Goal: Task Accomplishment & Management: Manage account settings

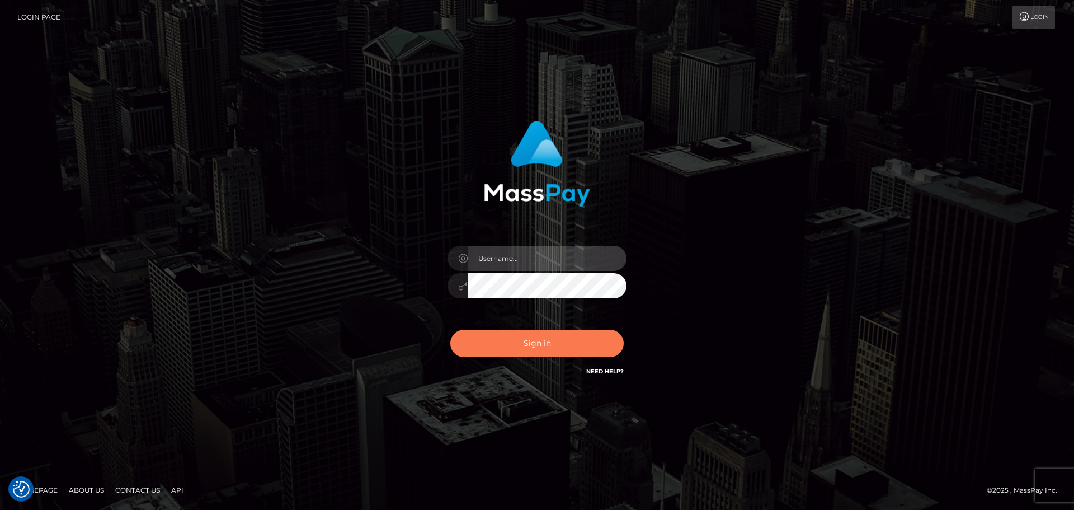
type input "[PERSON_NAME].rollacan"
click at [560, 341] on button "Sign in" at bounding box center [536, 343] width 173 height 27
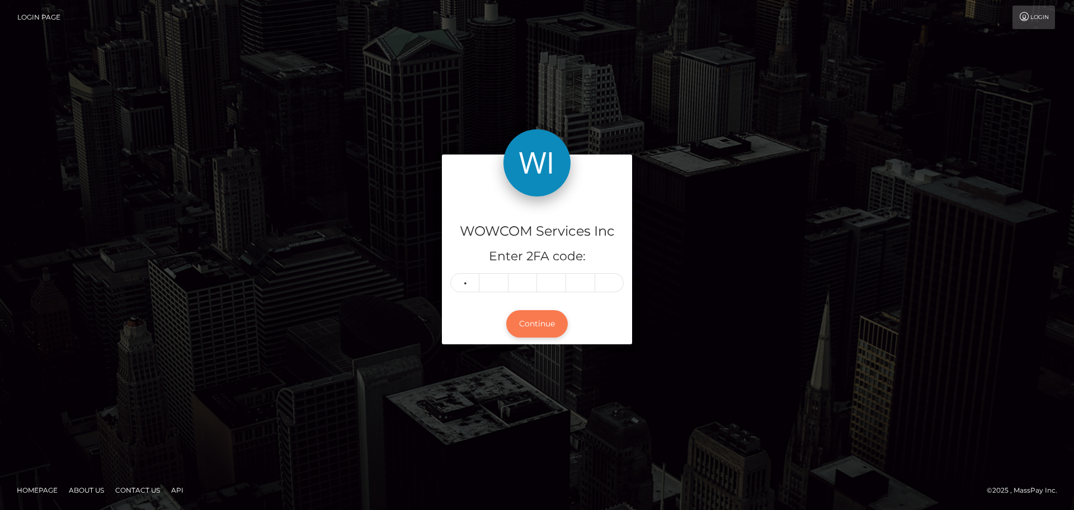
type input "1"
type input "7"
type input "8"
type input "2"
type input "7"
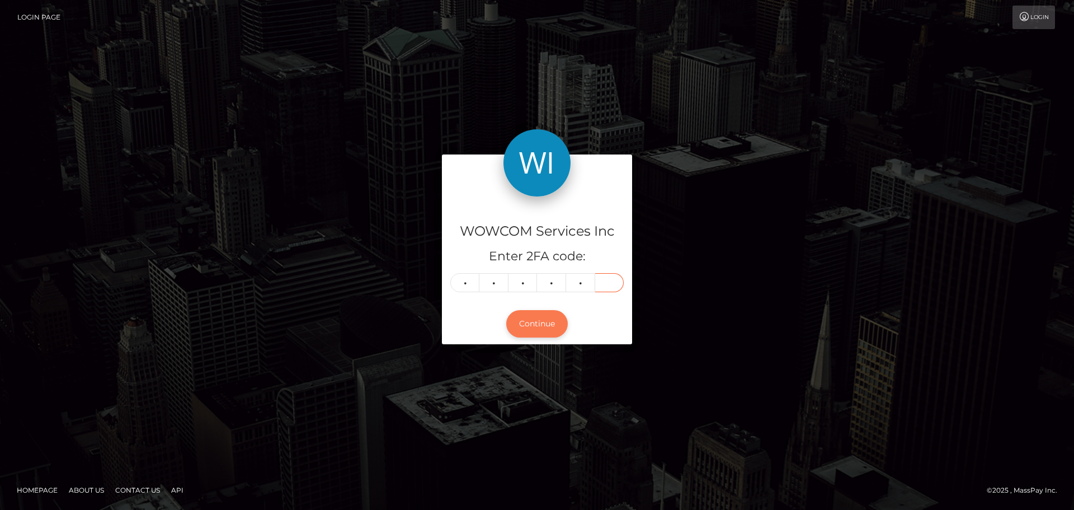
type input "6"
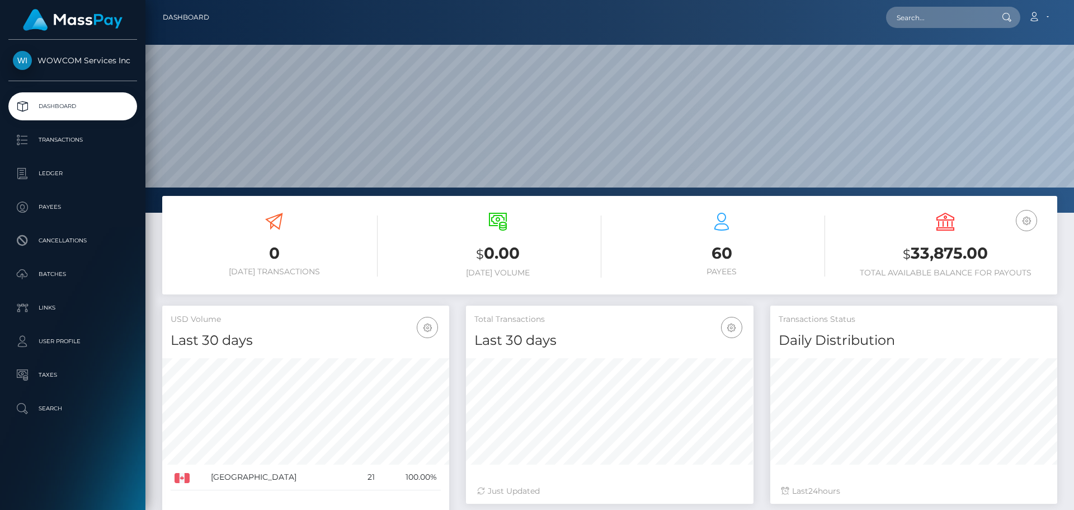
scroll to position [199, 288]
click at [968, 252] on h3 "$ 33,875.00" at bounding box center [945, 253] width 207 height 23
copy h3 "33,875.00"
click at [1036, 11] on link "Account" at bounding box center [1038, 18] width 33 height 24
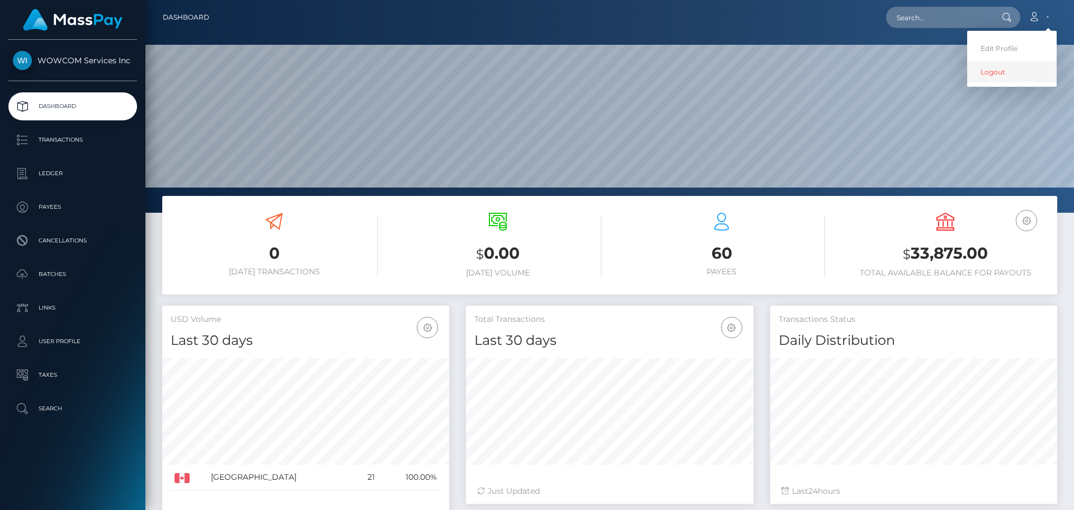
click at [997, 75] on link "Logout" at bounding box center [1013, 72] width 90 height 21
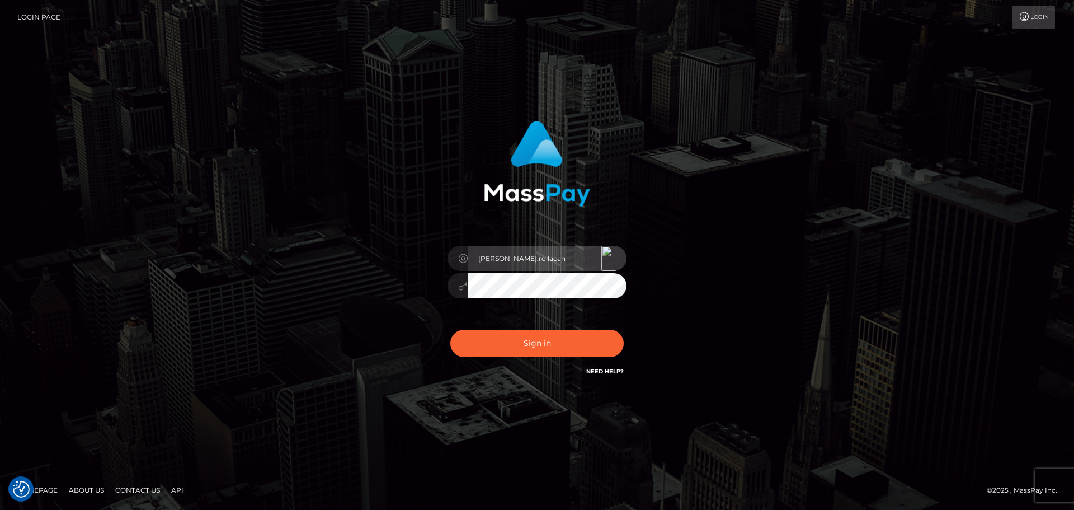
click at [545, 267] on input "[PERSON_NAME].rollacan" at bounding box center [547, 258] width 159 height 25
type input "Victor.wowcan2"
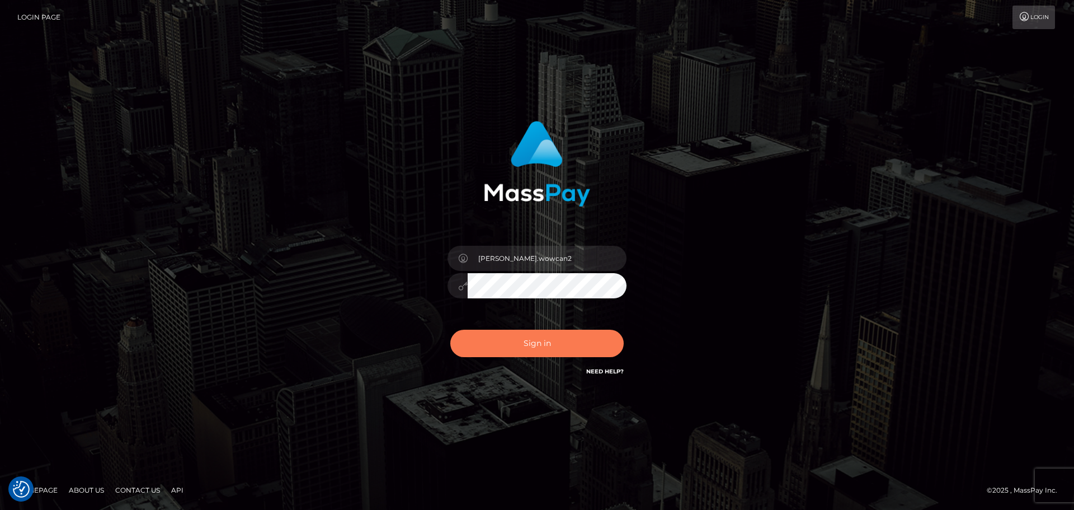
click at [567, 348] on button "Sign in" at bounding box center [536, 343] width 173 height 27
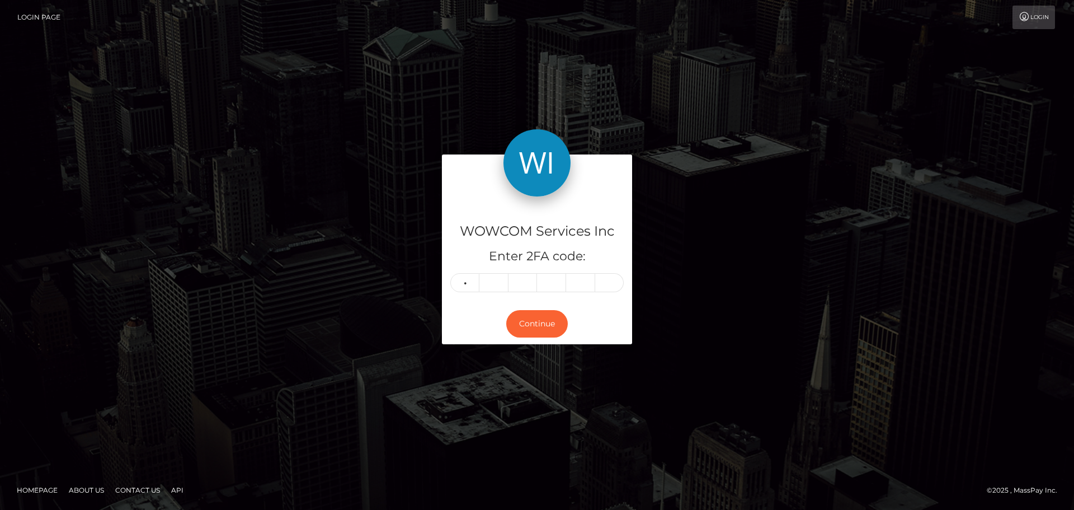
type input "9"
type input "8"
type input "4"
type input "6"
type input "0"
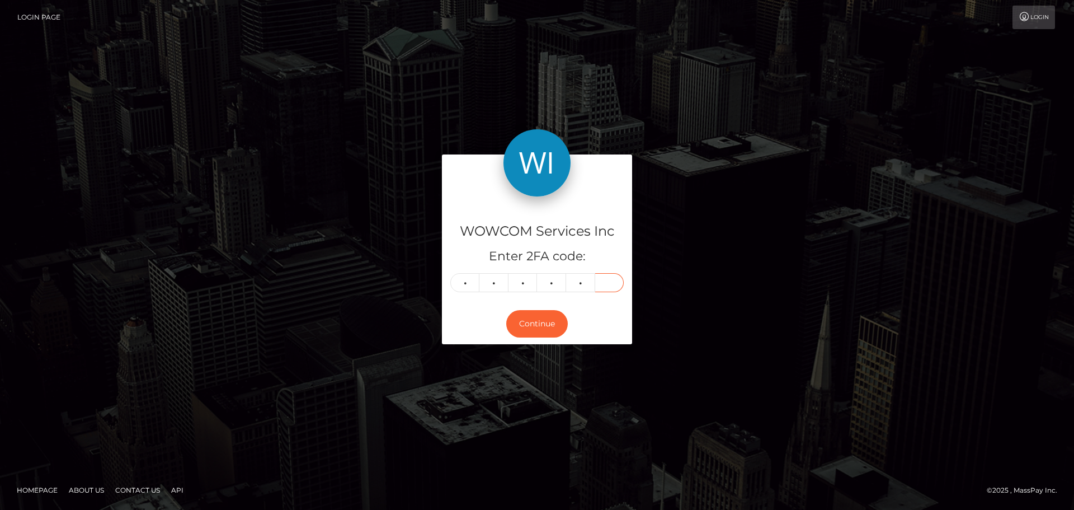
type input "7"
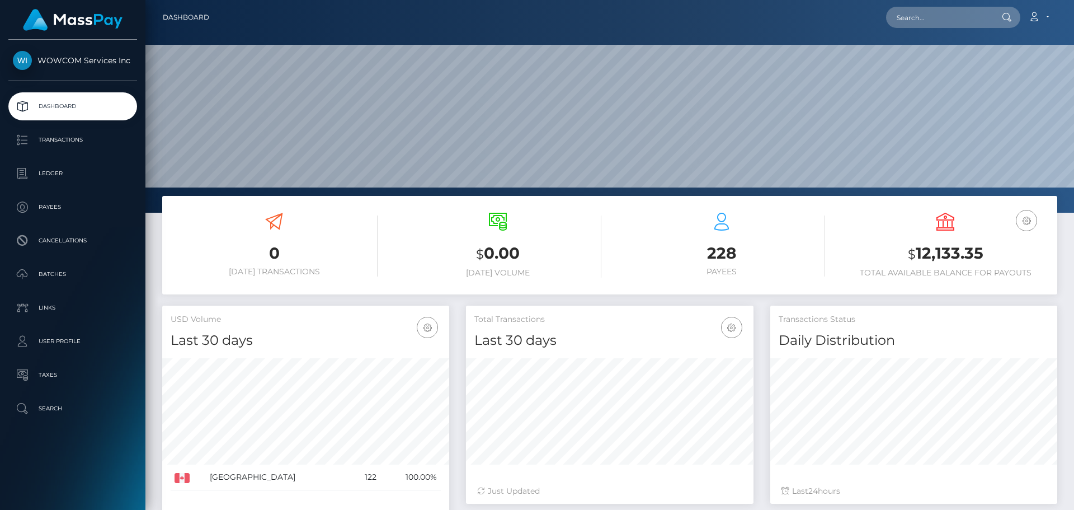
scroll to position [199, 288]
click at [937, 248] on h3 "$ 12,133.35" at bounding box center [945, 253] width 207 height 23
copy h3 "12,133.35"
